Goal: Find specific page/section: Find specific page/section

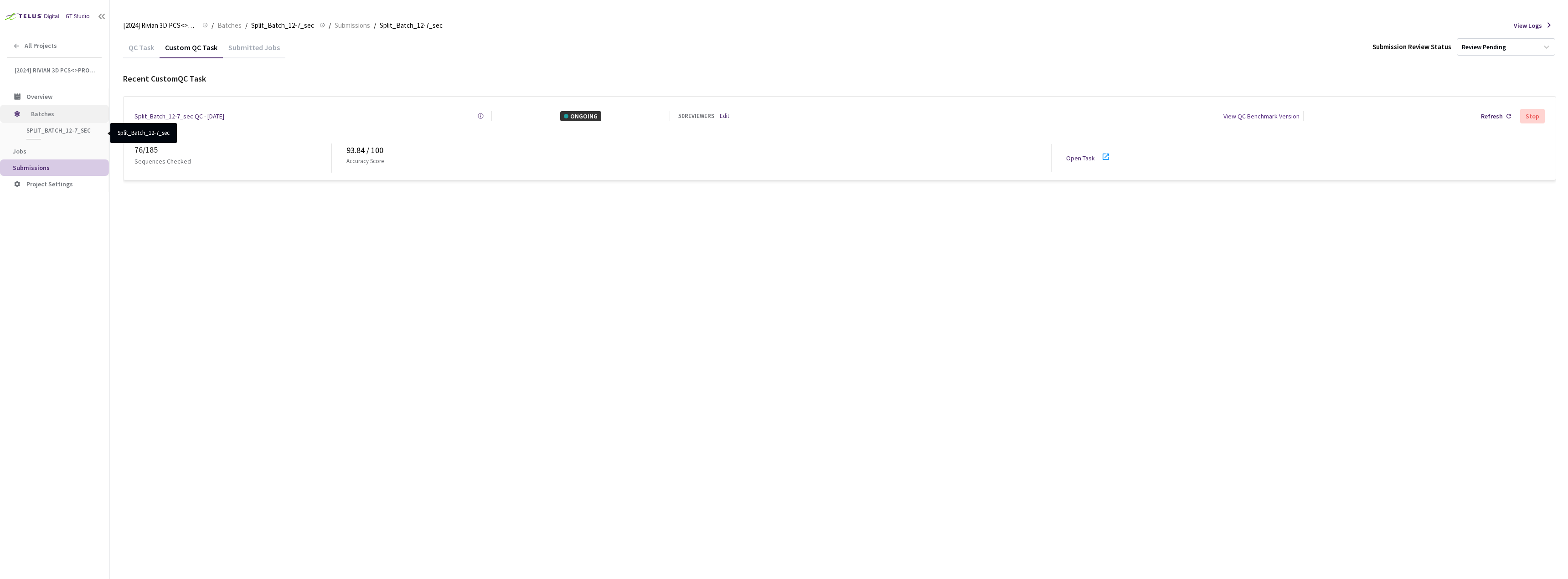
click at [46, 119] on span "Batches" at bounding box center [62, 114] width 63 height 18
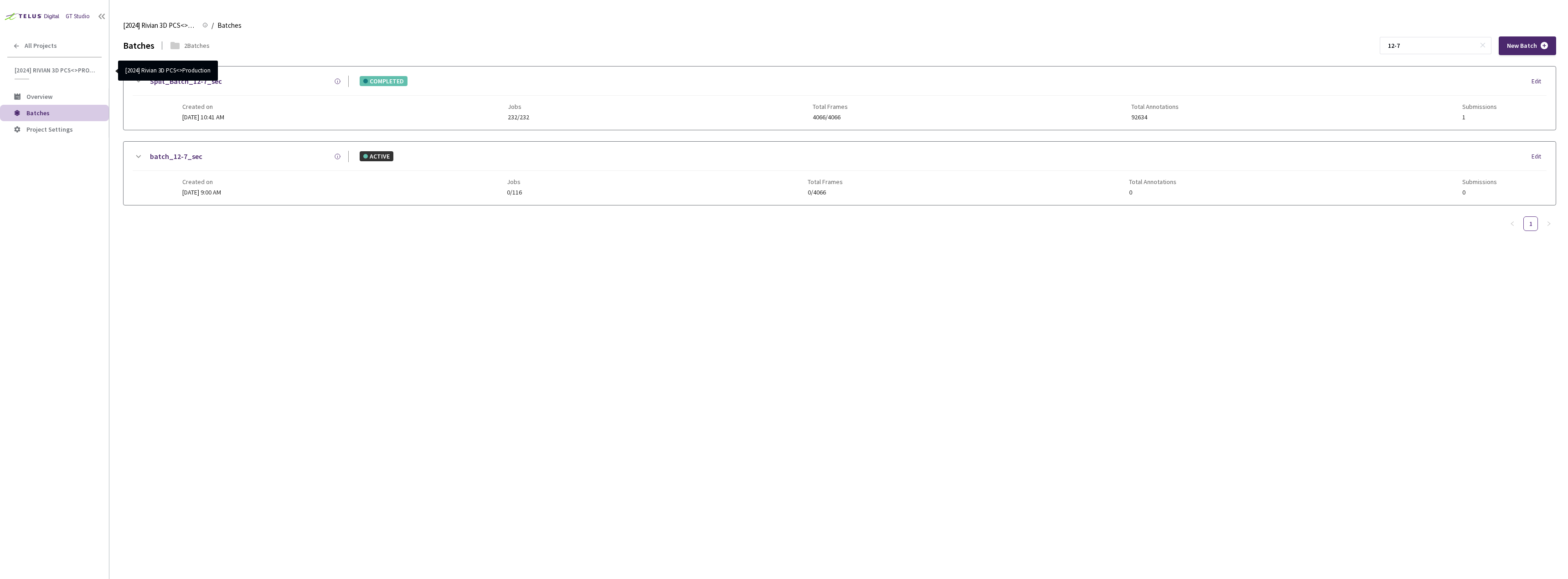
click at [64, 35] on div "GT Studio All Projects [2024] Rivian 3D PCS<>Production [2024] Rivian 3D PCS<>P…" at bounding box center [54, 272] width 109 height 544
click at [55, 51] on div "All Projects" at bounding box center [54, 46] width 109 height 19
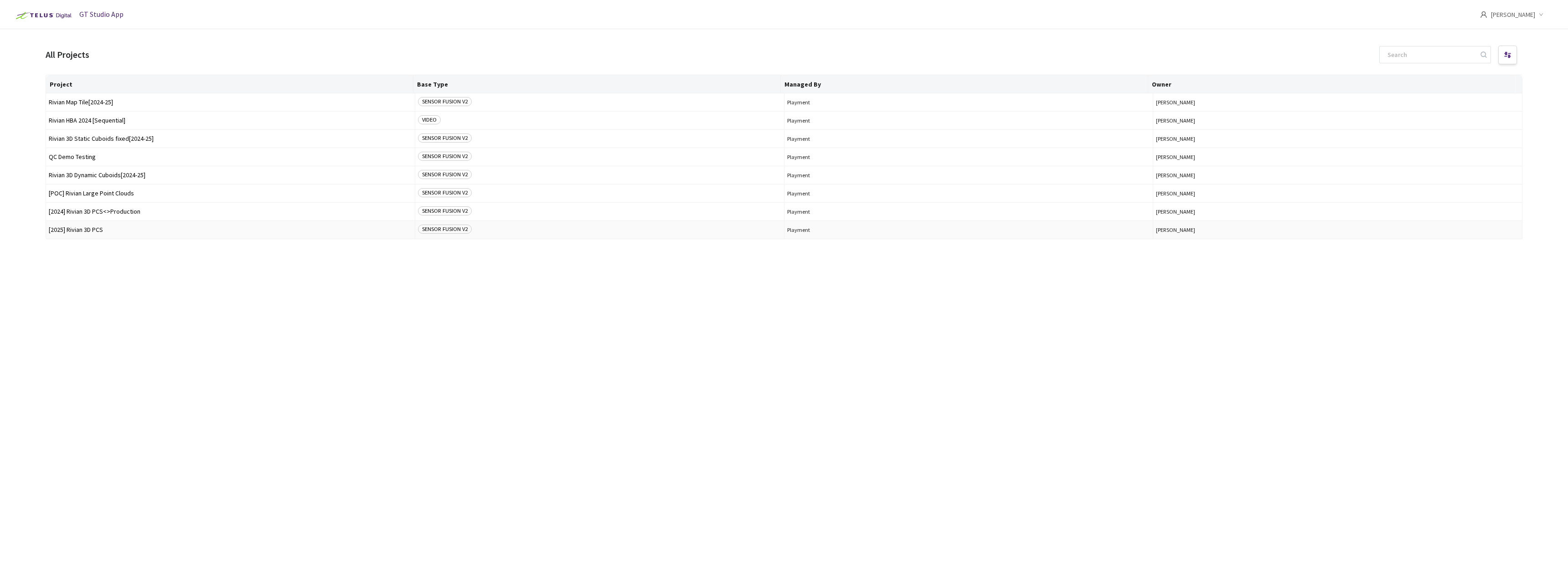
click at [121, 223] on td "[2025] Rivian 3D PCS" at bounding box center [231, 230] width 369 height 18
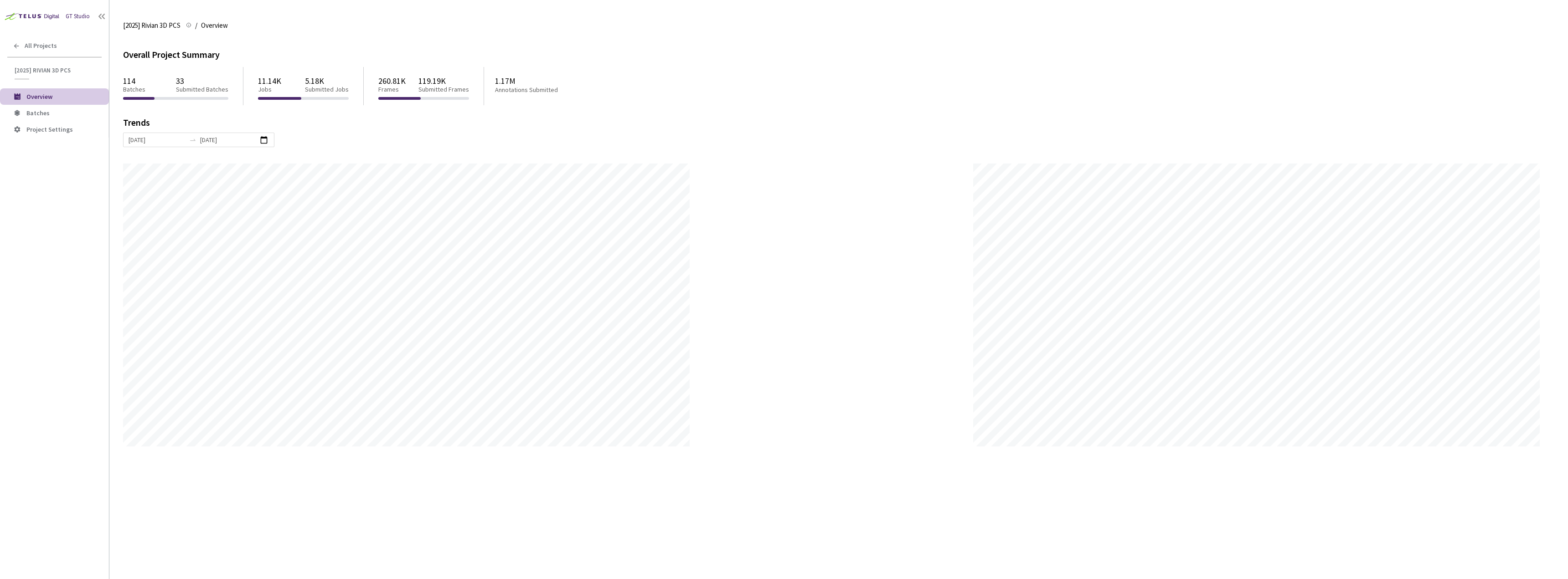
scroll to position [579, 1568]
click at [60, 109] on span "Batches" at bounding box center [64, 113] width 75 height 8
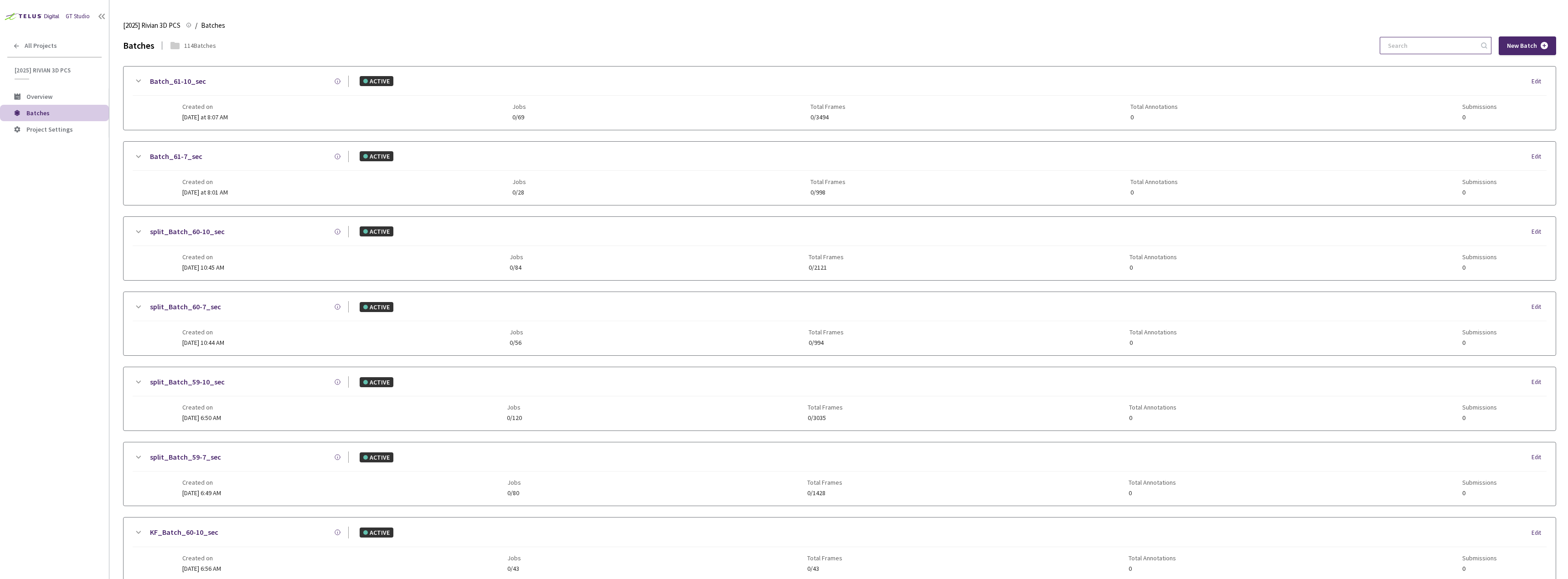
click at [1465, 39] on input at bounding box center [1431, 45] width 97 height 16
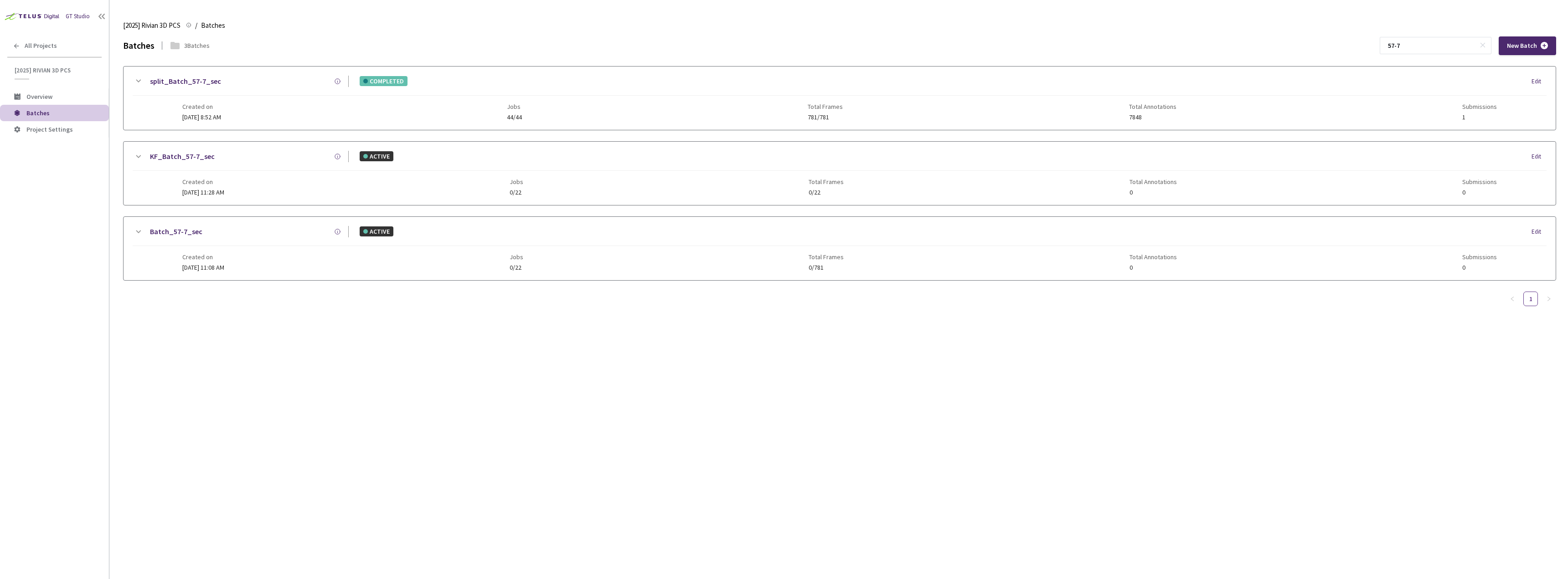
type input "57-7"
click at [332, 119] on div "Created on [DATE] 8:52 AM Jobs 44/44 Total Frames 781/781 Total Annotations 784…" at bounding box center [840, 108] width 1315 height 25
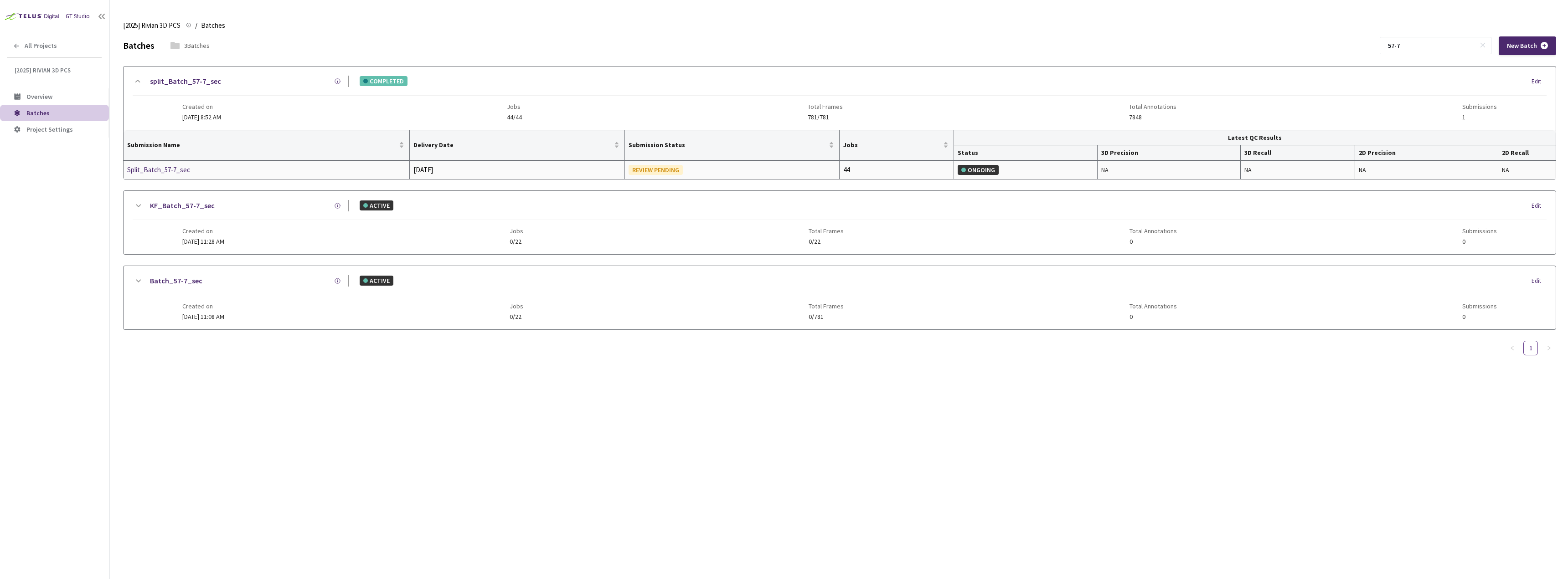
click at [152, 168] on div "Split_Batch_57-7_sec" at bounding box center [175, 170] width 97 height 11
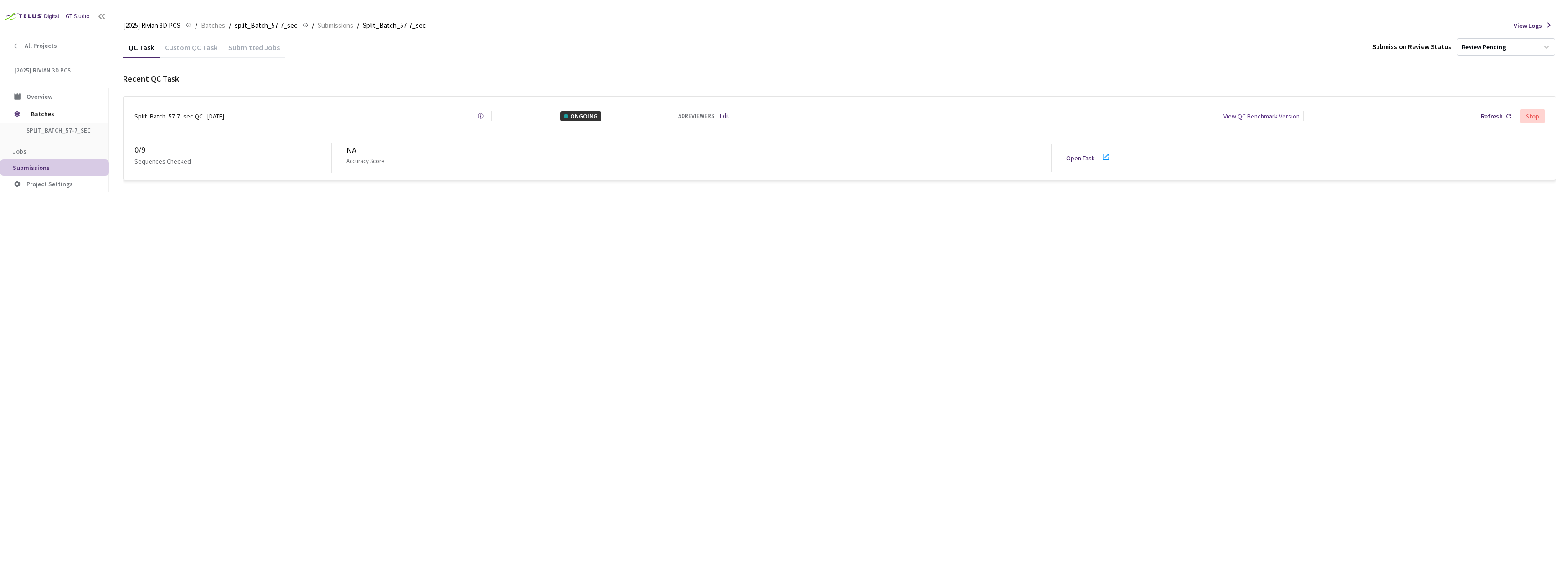
click at [1086, 154] on link "Open Task" at bounding box center [1080, 158] width 29 height 8
